Goal: Task Accomplishment & Management: Manage account settings

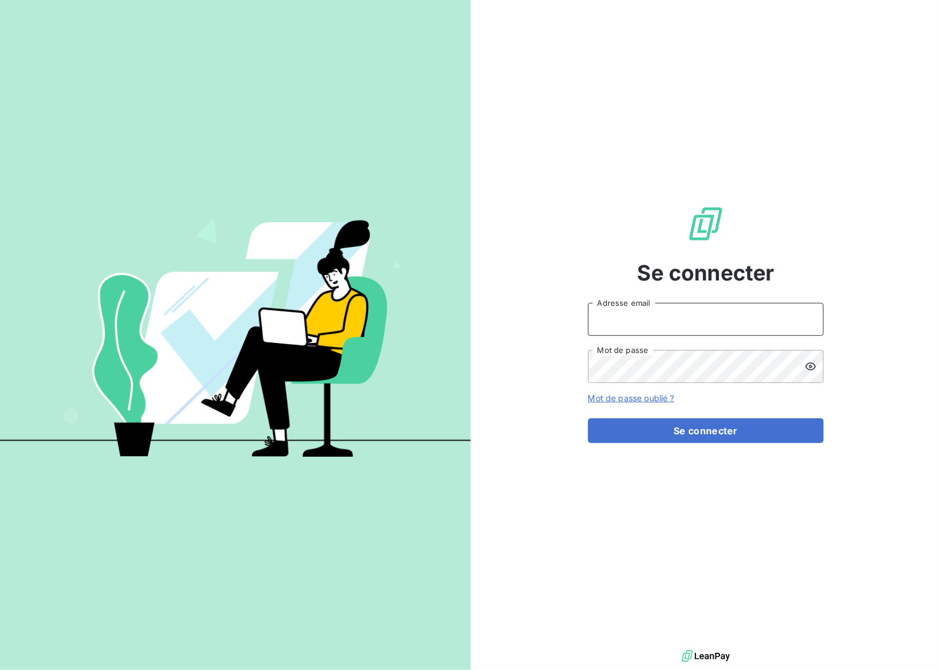
click at [707, 310] on input "Adresse email" at bounding box center [706, 319] width 236 height 33
type input "[EMAIL_ADDRESS][DOMAIN_NAME]"
click at [742, 430] on button "Se connecter" at bounding box center [706, 430] width 236 height 25
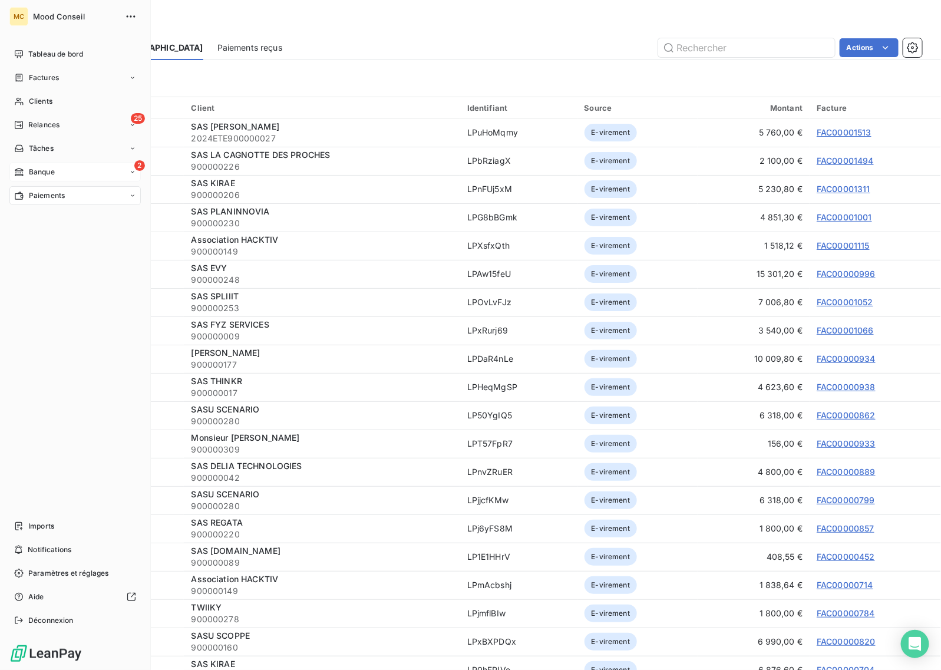
click at [21, 173] on icon at bounding box center [19, 172] width 8 height 8
